Goal: Task Accomplishment & Management: Manage account settings

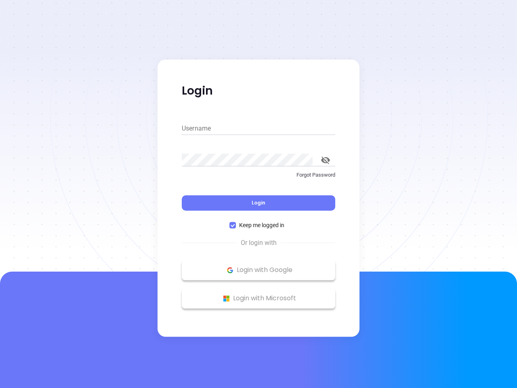
click at [258, 194] on div "Login" at bounding box center [258, 197] width 153 height 25
click at [258, 128] on input "Username" at bounding box center [258, 128] width 153 height 13
click at [325, 160] on icon "toggle password visibility" at bounding box center [325, 160] width 9 height 8
click at [258, 203] on span "Login" at bounding box center [259, 202] width 14 height 7
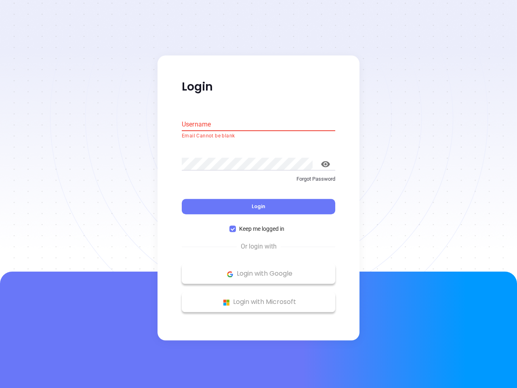
click at [258, 225] on span "Keep me logged in" at bounding box center [262, 228] width 52 height 9
click at [236, 226] on input "Keep me logged in" at bounding box center [232, 229] width 6 height 6
checkbox input "false"
click at [258, 270] on p "Login with Google" at bounding box center [258, 274] width 145 height 12
click at [258, 298] on p "Login with Microsoft" at bounding box center [258, 302] width 145 height 12
